Goal: Task Accomplishment & Management: Use online tool/utility

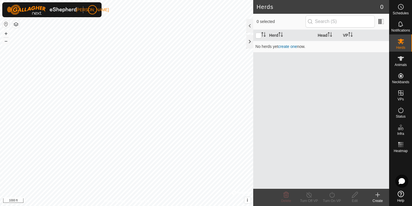
click at [151, 0] on html "JA Schedules Notifications Herds Animals Neckbands VPs Status Infra Heatmap Hel…" at bounding box center [206, 103] width 412 height 206
click at [7, 32] on button "+" at bounding box center [6, 33] width 7 height 7
click at [7, 24] on button "button" at bounding box center [6, 24] width 7 height 7
click at [17, 25] on button "button" at bounding box center [16, 24] width 7 height 7
click at [5, 24] on button "button" at bounding box center [6, 24] width 7 height 7
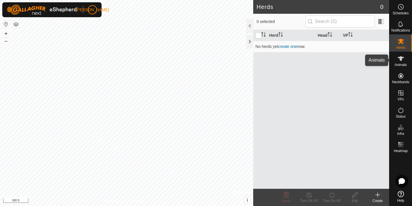
click at [402, 68] on div "Animals" at bounding box center [401, 60] width 23 height 17
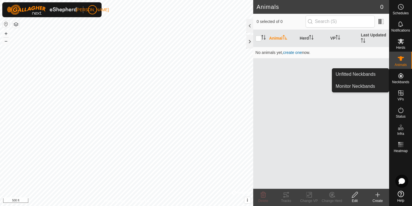
click at [404, 79] on es-neckbands-svg-icon at bounding box center [401, 75] width 10 height 9
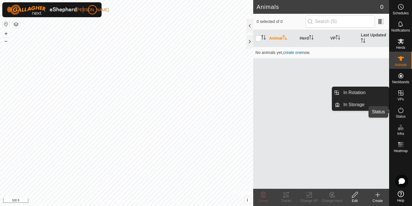
click at [401, 111] on icon at bounding box center [401, 109] width 7 height 7
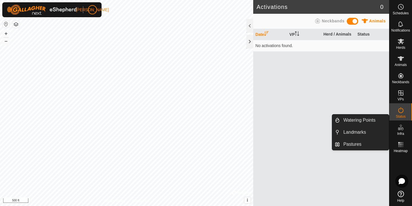
click at [401, 133] on span "Infra" at bounding box center [400, 133] width 7 height 3
click at [367, 140] on link "Pastures" at bounding box center [364, 143] width 49 height 11
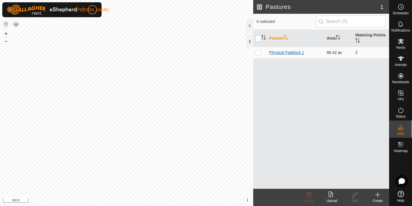
click at [280, 52] on link "Physical Paddock 1" at bounding box center [286, 52] width 35 height 5
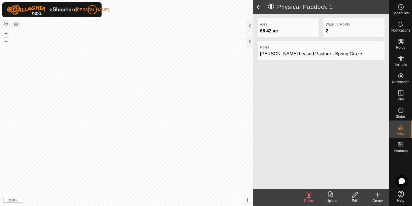
click at [330, 195] on icon at bounding box center [332, 194] width 7 height 7
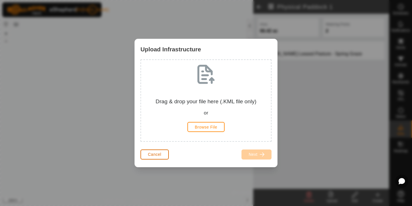
click at [158, 155] on span "Cancel" at bounding box center [154, 154] width 13 height 5
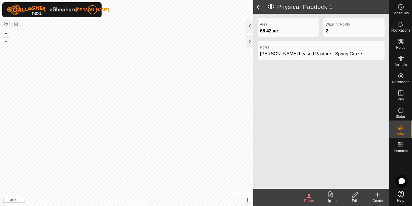
click at [376, 196] on icon at bounding box center [377, 194] width 7 height 7
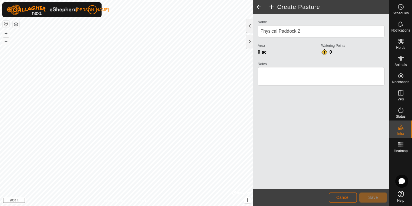
click at [352, 197] on button "Cancel" at bounding box center [343, 197] width 28 height 10
